Goal: Task Accomplishment & Management: Manage account settings

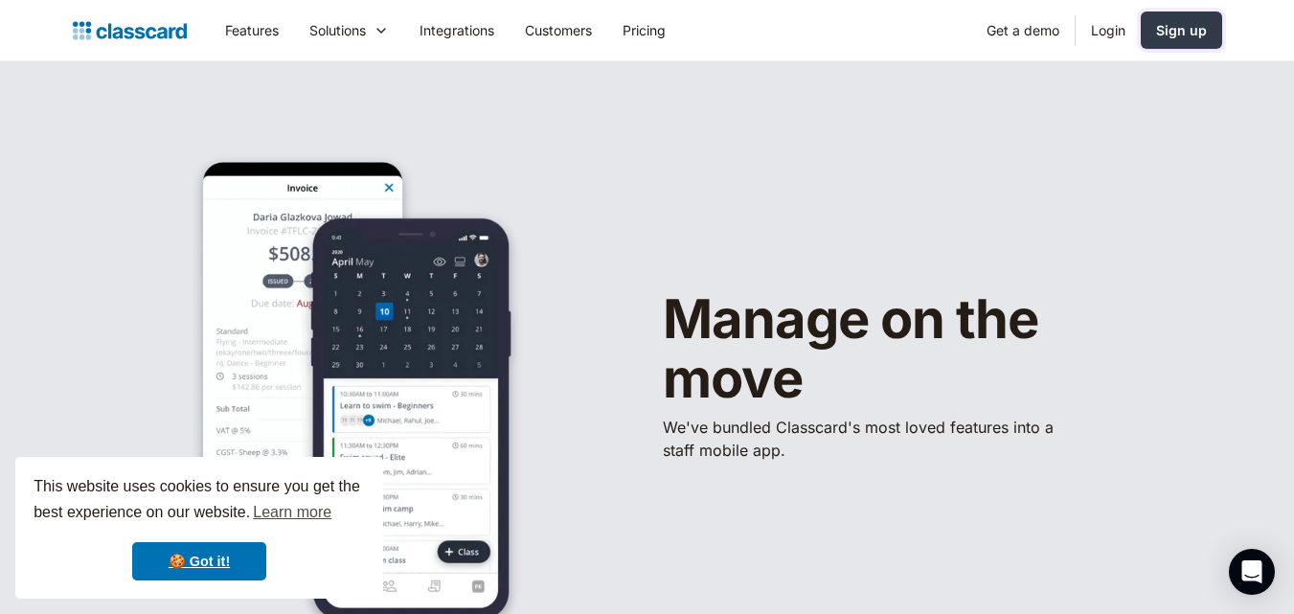
click at [1160, 39] on div "Sign up" at bounding box center [1181, 30] width 51 height 20
click at [1109, 20] on link "Login" at bounding box center [1108, 30] width 65 height 43
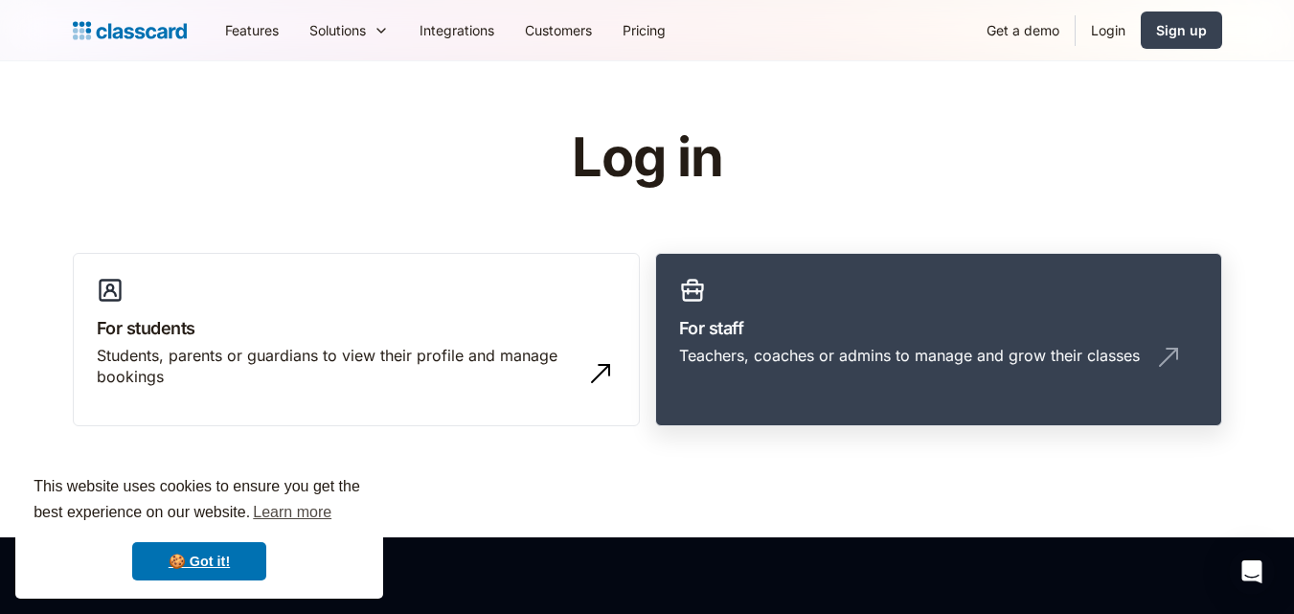
click at [900, 272] on link "For staff Teachers, coaches or admins to manage and grow their classes" at bounding box center [938, 340] width 567 height 174
